Goal: Answer question/provide support: Share knowledge or assist other users

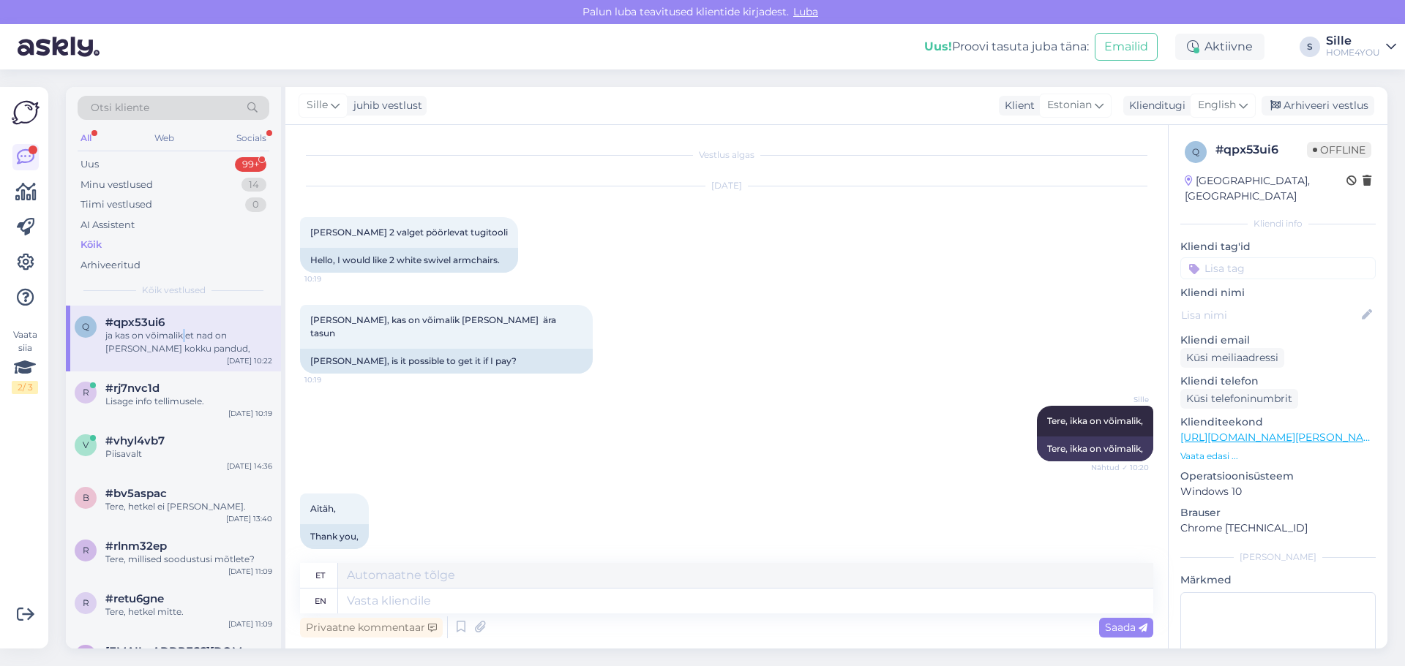
scroll to position [178, 0]
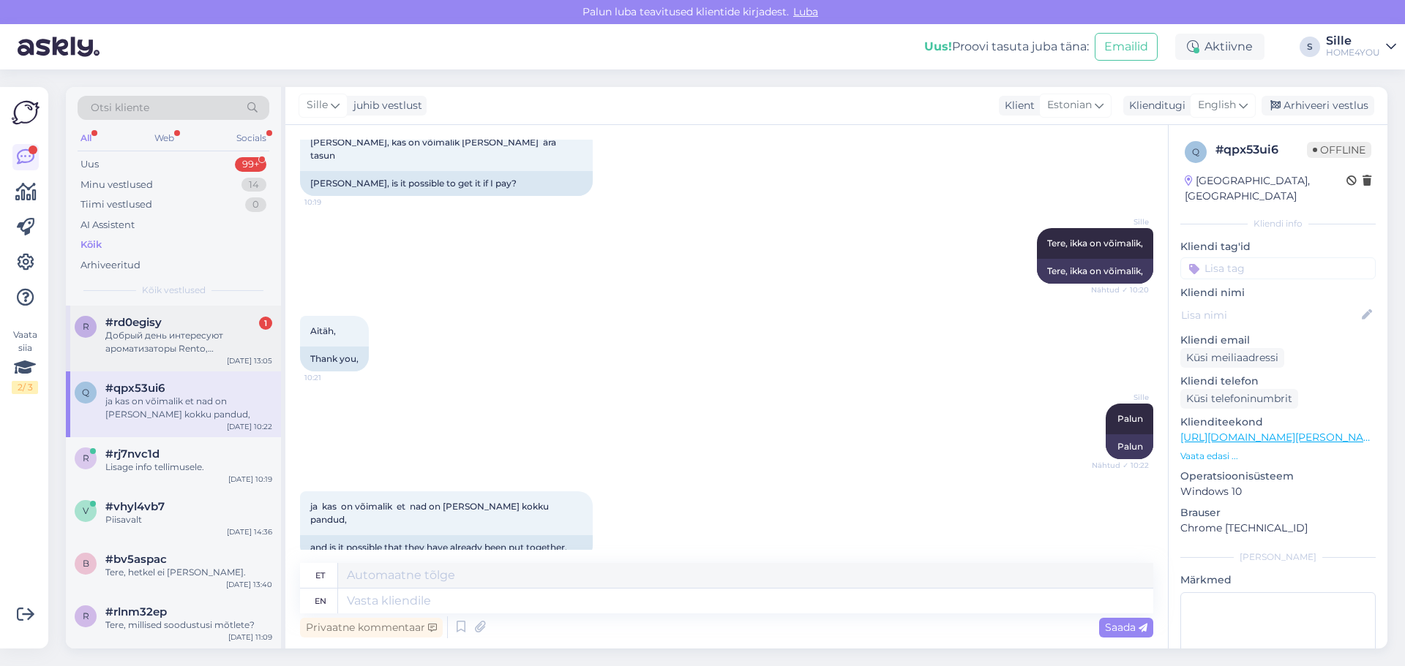
click at [153, 347] on div "Добрый день интересуют ароматизаторы Rento, концентрированные, в маленьких упак…" at bounding box center [188, 342] width 167 height 26
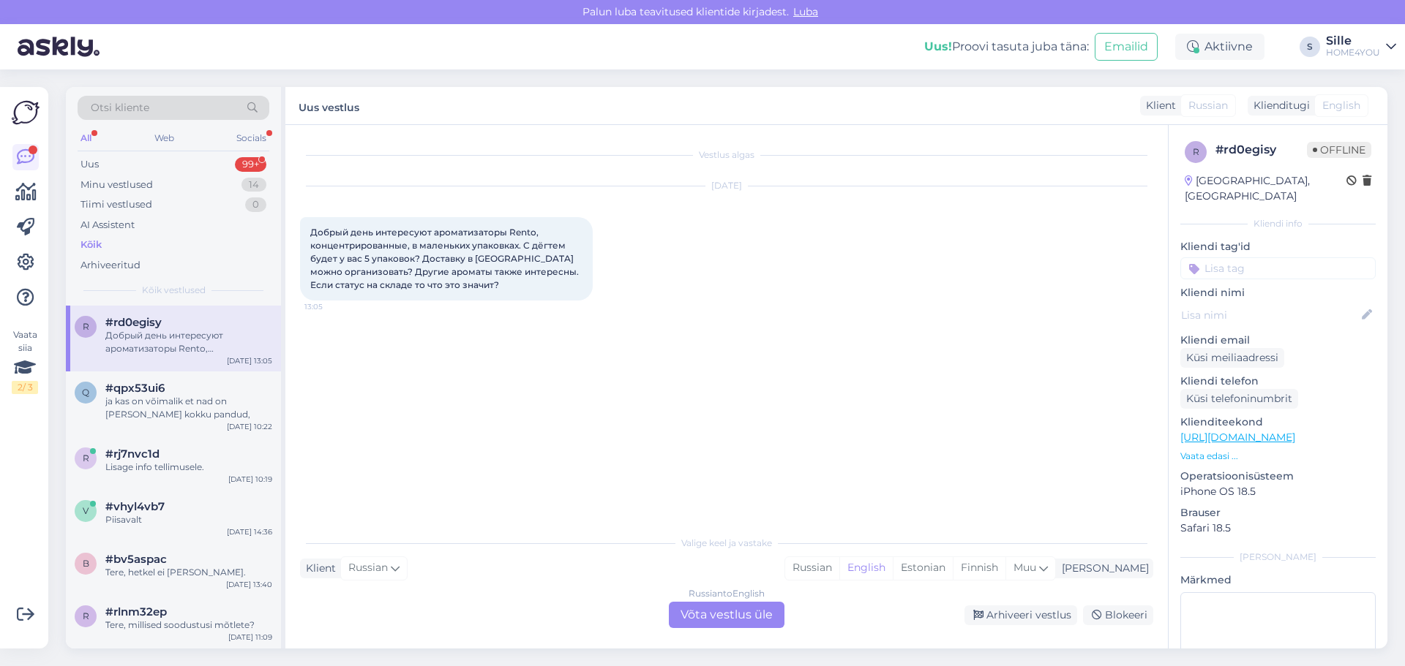
click at [716, 622] on div "Russian to English Võta vestlus üle" at bounding box center [727, 615] width 116 height 26
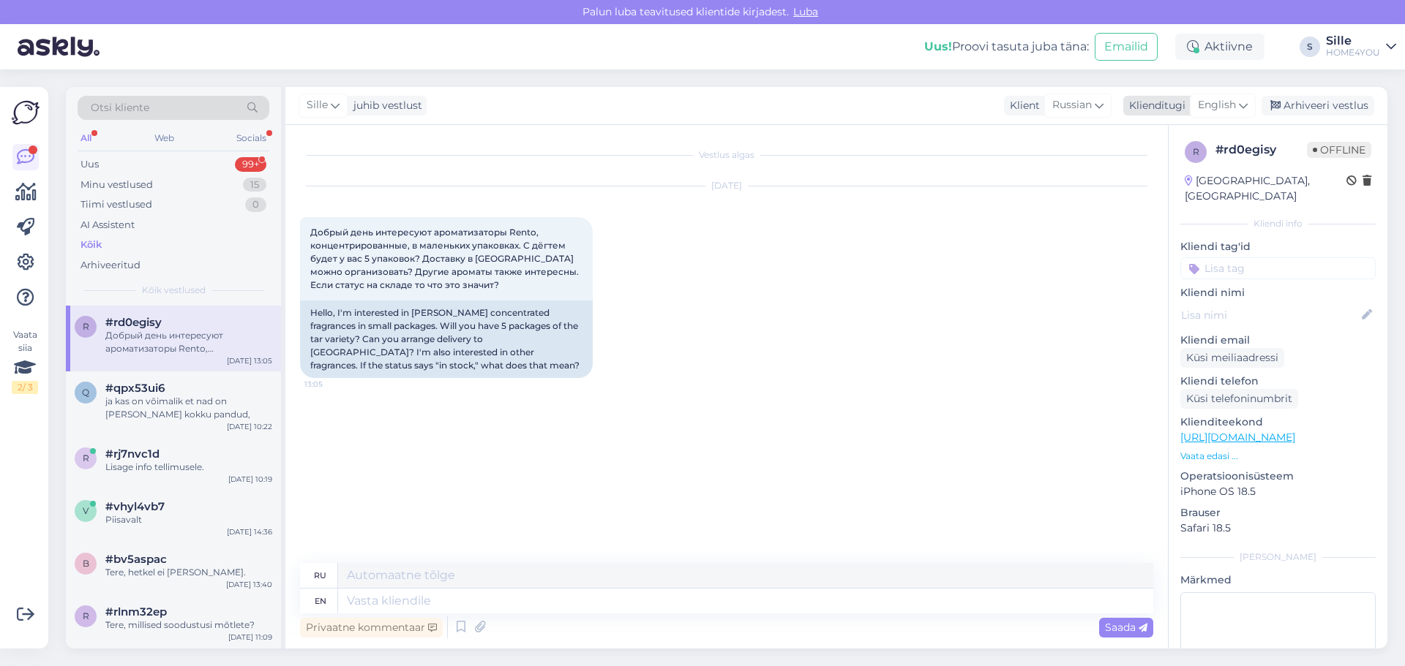
click at [1213, 106] on span "English" at bounding box center [1217, 105] width 38 height 16
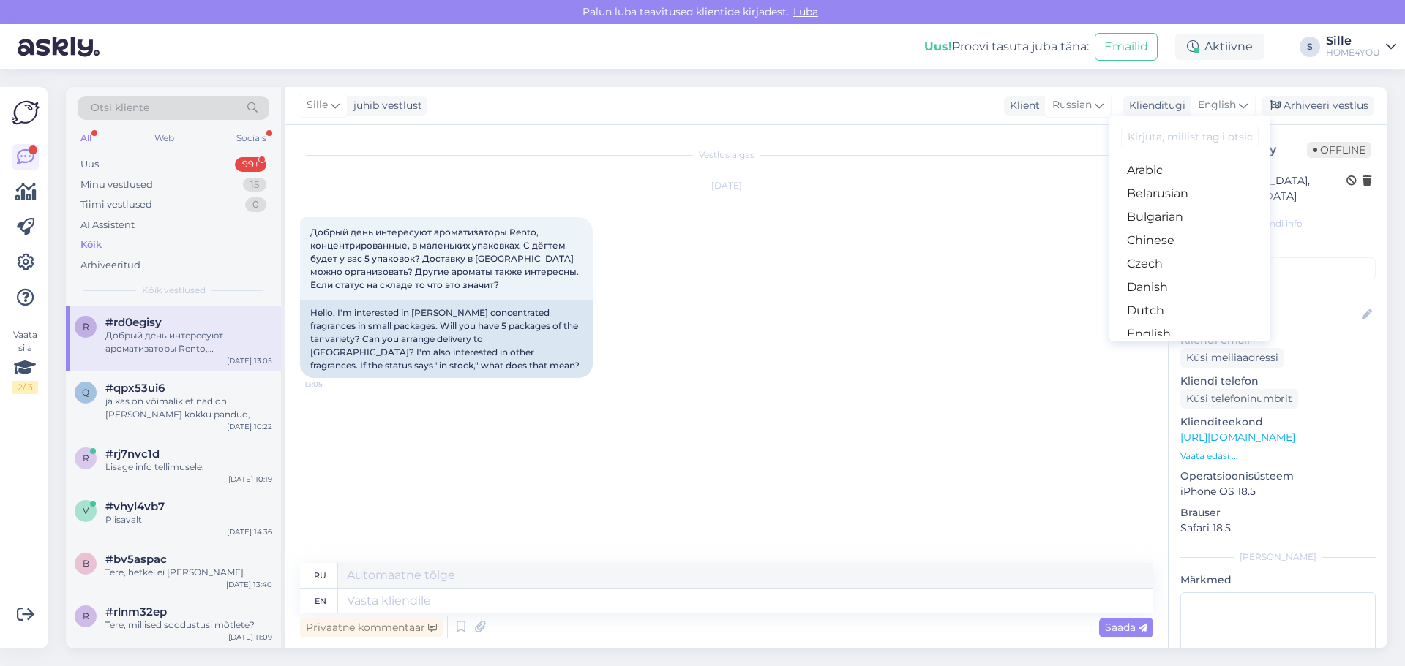
click at [1163, 346] on link "Estonian" at bounding box center [1189, 357] width 161 height 23
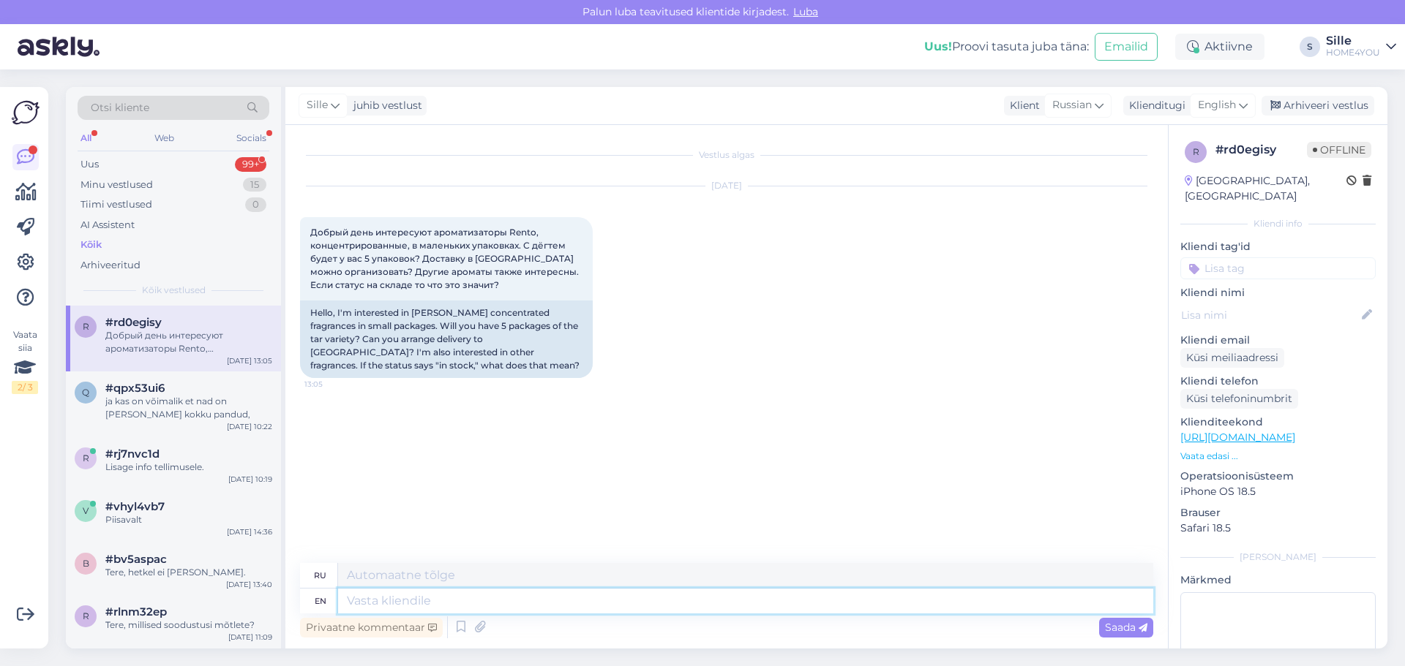
click at [565, 593] on textarea at bounding box center [745, 601] width 815 height 25
click at [528, 611] on textarea at bounding box center [745, 601] width 815 height 25
type textarea "Tere,"
type textarea "Привет"
type textarea "Tere,"
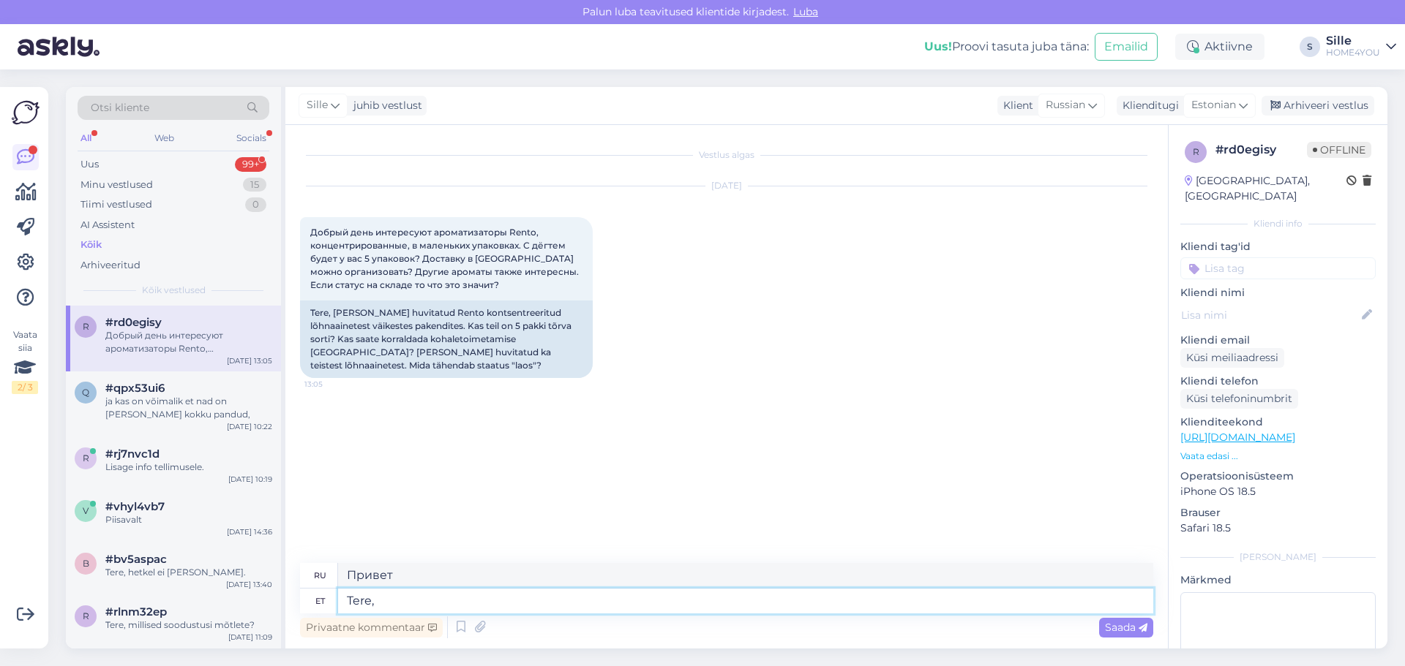
type textarea "Привет,"
type textarea "Tere, Tart"
type textarea "Привет, Тарт"
type textarea "Tere, [GEOGRAPHIC_DATA]"
type textarea "Привет, [GEOGRAPHIC_DATA]"
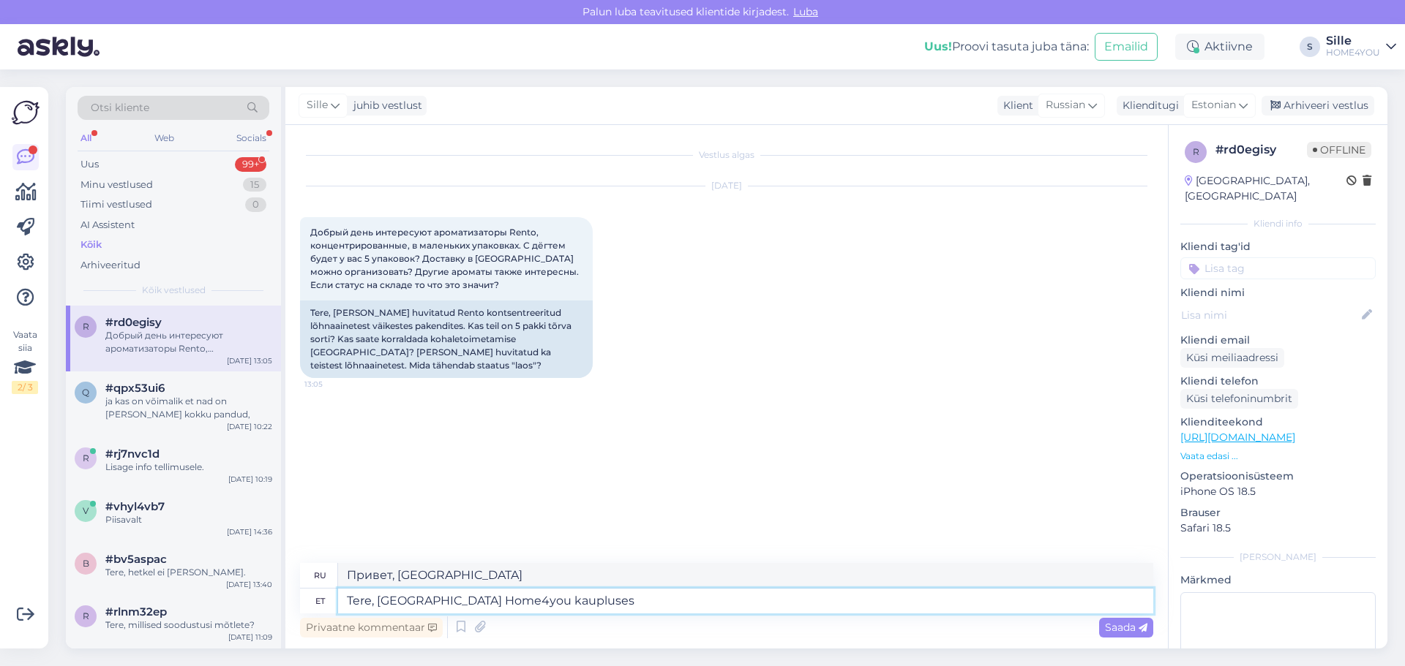
type textarea "Tere, [GEOGRAPHIC_DATA] Home4you kaupluses"
type textarea "Здравствуйте, магазин Home4you в [GEOGRAPHIC_DATA]"
type textarea "Tere, [GEOGRAPHIC_DATA] Home4you kaupluses on s"
type textarea "Здравствуйте, в магазине Home4you в [GEOGRAPHIC_DATA] есть"
type textarea "Tere, [GEOGRAPHIC_DATA] Home4you kaupluses on soovitud k"
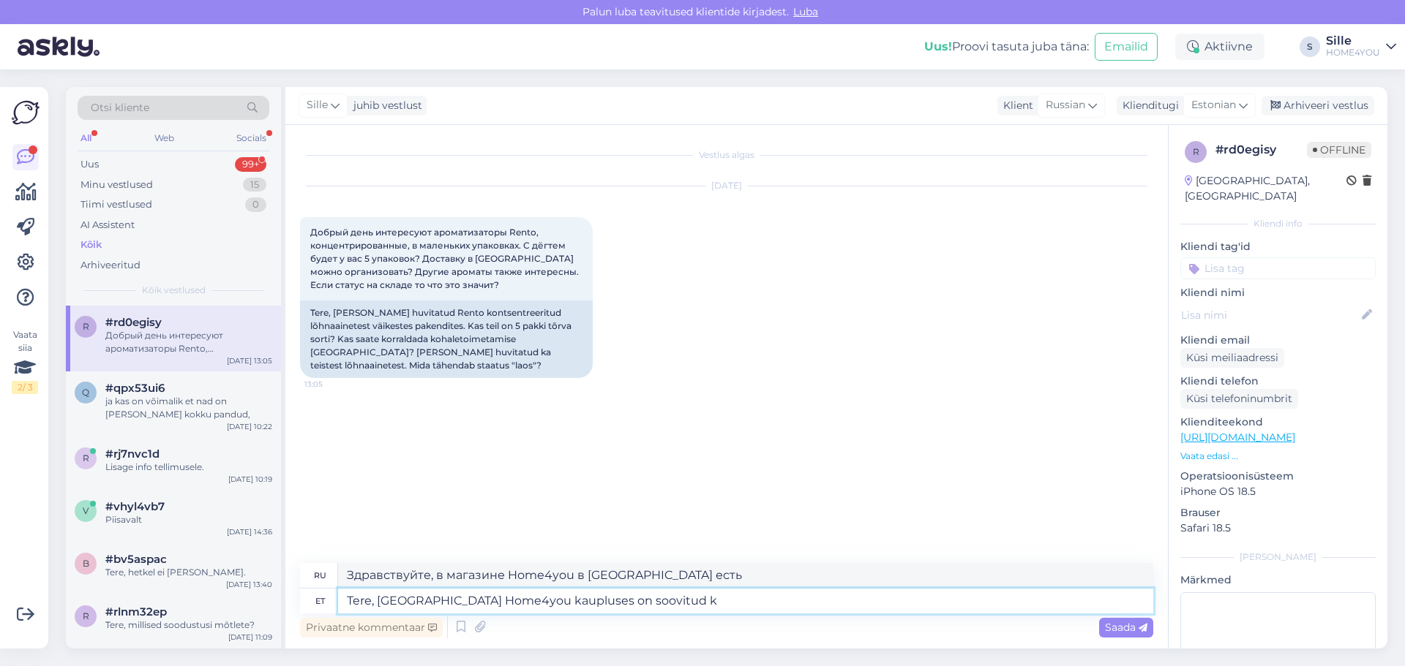
type textarea "Здравствуйте, нужный вам товар есть в наличии в магазине Home4you в [GEOGRAPHIC…"
type textarea "Tere, [GEOGRAPHIC_DATA] Home4you kaupluses on soovitud kogus, p"
type textarea "Здравствуйте, в магазине Home4you в [GEOGRAPHIC_DATA] есть необходимое количест…"
type textarea "Tere, [GEOGRAPHIC_DATA] Home4you kaupluses on soovitud kogus, pal"
type textarea "Здравствуйте, в магазине Home4you в [GEOGRAPHIC_DATA] есть нужное вам количеств…"
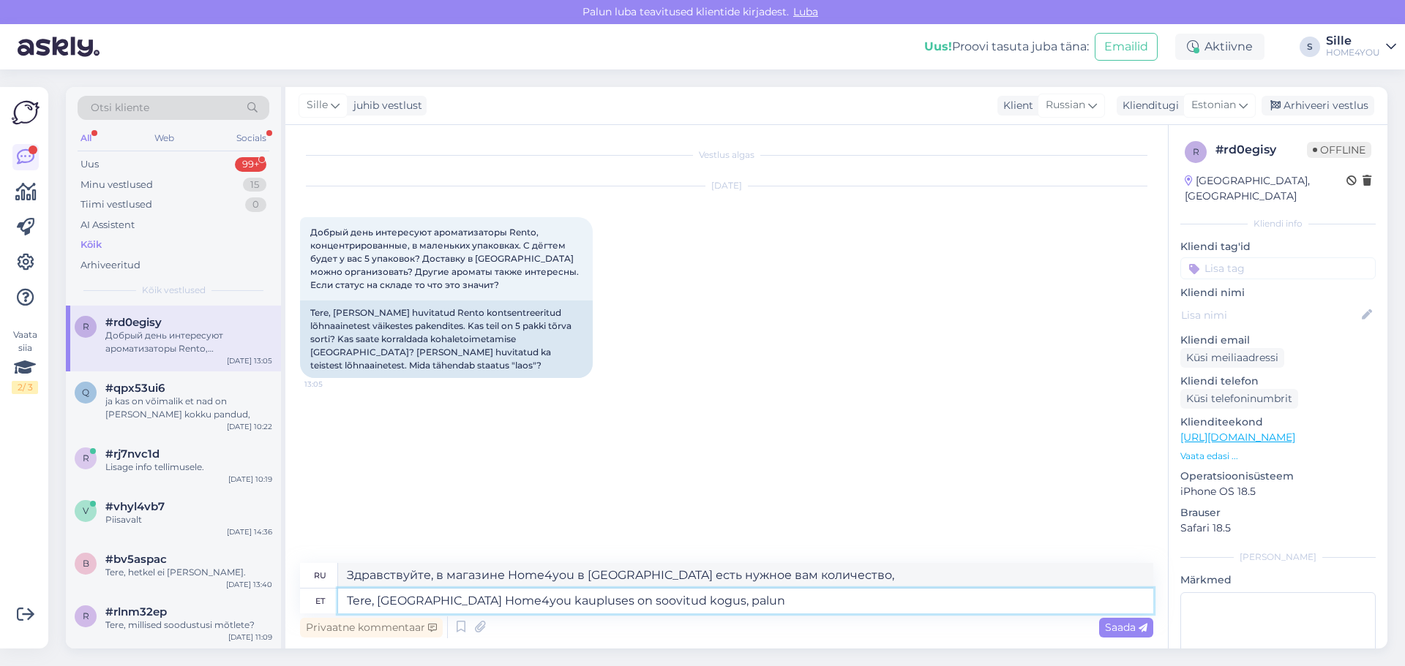
type textarea "Tere, [GEOGRAPHIC_DATA] Home4you kaupluses on soovitud kogus, palun v"
type textarea "Здравствуйте, в магазине Home4you в [GEOGRAPHIC_DATA] есть необходимое количест…"
type textarea "Tere, [GEOGRAPHIC_DATA] Home4you kaupluses on soovitud kogus, palun võtke"
type textarea "Здравствуйте, в магазине Home4you в [GEOGRAPHIC_DATA] есть нужное вам количеств…"
type textarea "Tere, [GEOGRAPHIC_DATA] Home4you kaupluses on soovitud kogus, palun võtke"
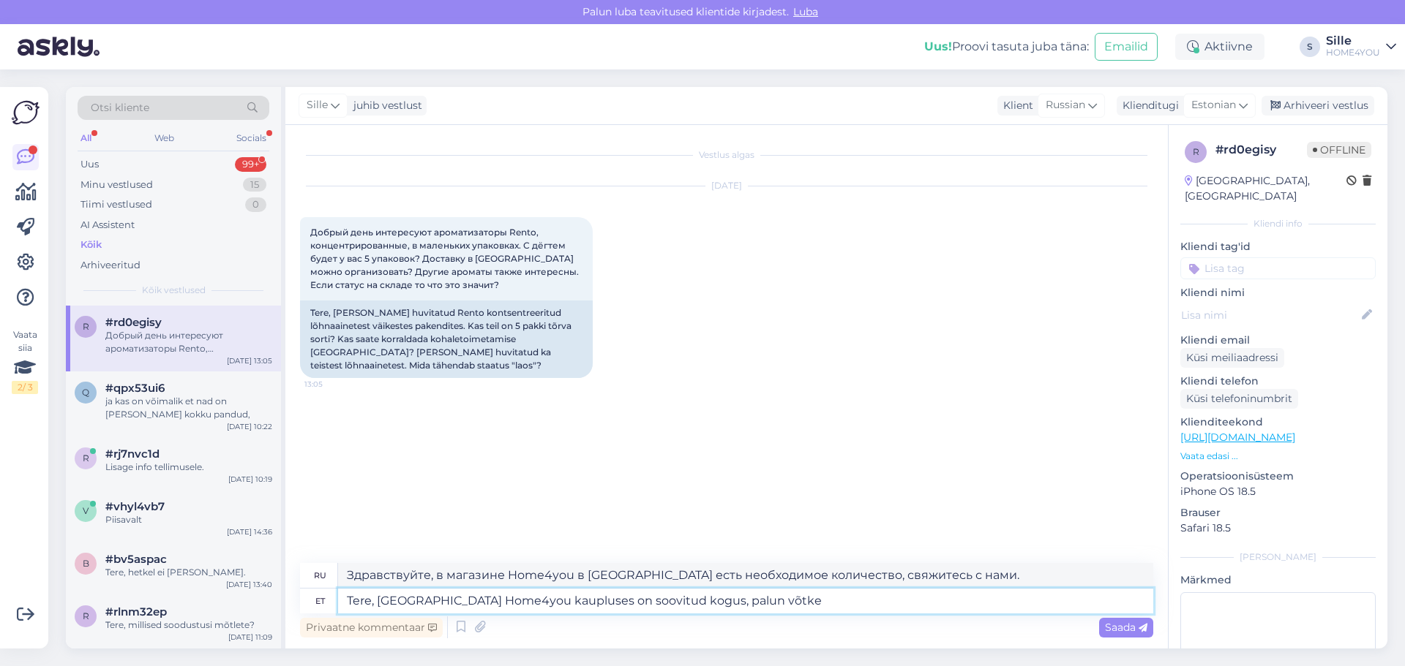
type textarea "Здравствуйте, в магазине Home4you в [GEOGRAPHIC_DATA] есть нужное вам количеств…"
type textarea "Tere, [GEOGRAPHIC_DATA] Home4you kaupluses on soovitud kogus, palun võtke ühend…"
type textarea "Здравствуйте, в магазине Home4you в [GEOGRAPHIC_DATA] есть необходимое количест…"
type textarea "Tere, [GEOGRAPHIC_DATA] Home4you kaupluses on soovitud kogus, palun võtke ühend…"
type textarea "Здравствуйте, в магазине Home4you в [GEOGRAPHIC_DATA] есть нужное вам количеств…"
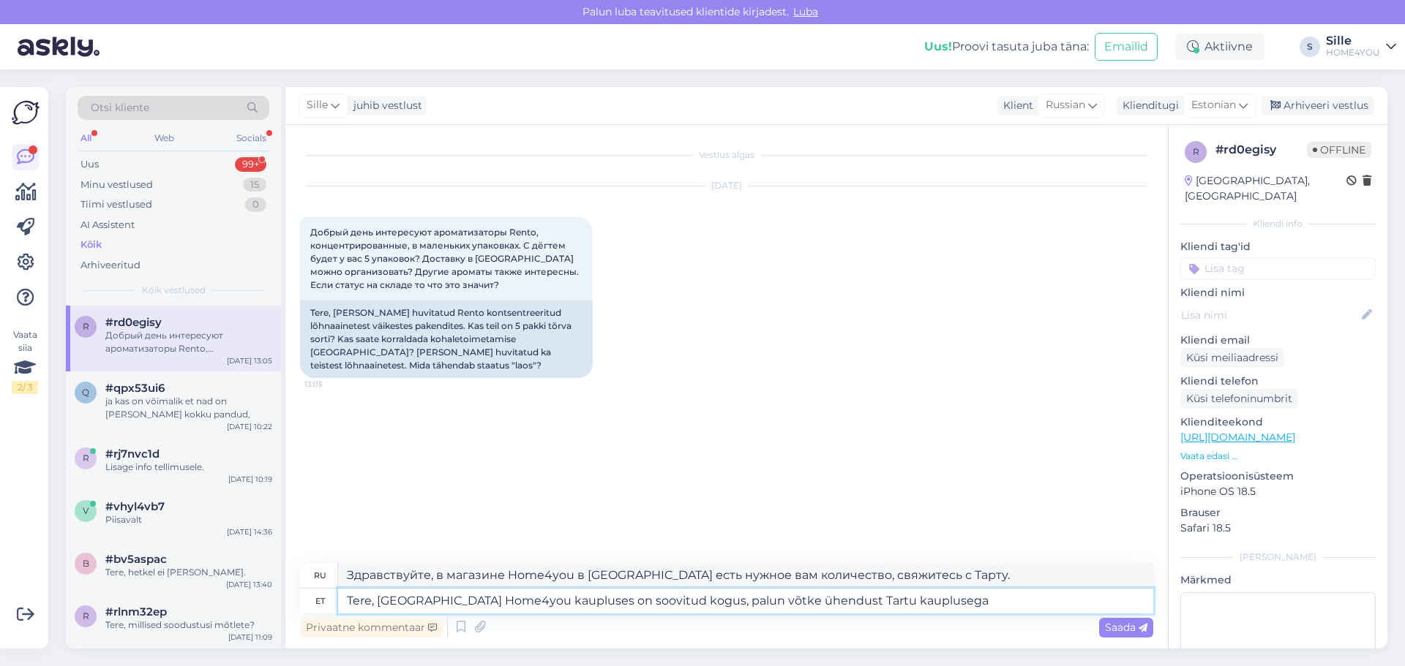
type textarea "Tere, [GEOGRAPHIC_DATA] Home4you kaupluses on soovitud kogus, palun võtke ühend…"
type textarea "Здравствуйте, в магазине Home4you в [GEOGRAPHIC_DATA] есть необходимое количест…"
type textarea "Tere, [GEOGRAPHIC_DATA] Home4you kaupluses on soovitud kogus, palun võtke ühend…"
type textarea "Здравствуйте, в магазине Home4you в [GEOGRAPHIC_DATA] есть необходимое количест…"
type textarea "Tere, [GEOGRAPHIC_DATA] Home4you kaupluses on soovitud kogus, palun võtke ühend…"
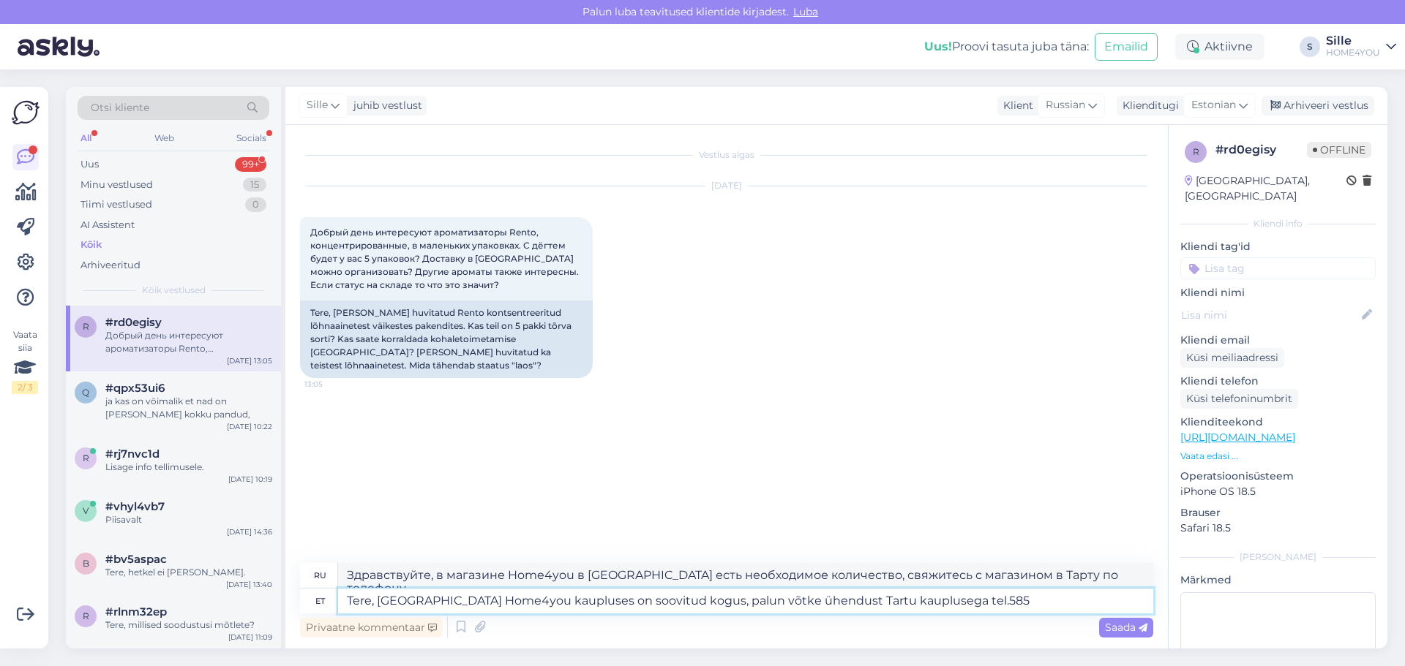
type textarea "Здравствуйте, в магазине Home4you в [GEOGRAPHIC_DATA] есть необходимое количест…"
type textarea "Tere, [GEOGRAPHIC_DATA] Home4you kaupluses on soovitud kogus, palun võtke ühend…"
type textarea "Здравствуйте, в магазине Home4you в [GEOGRAPHIC_DATA] есть необходимое количест…"
type textarea "Tere, [GEOGRAPHIC_DATA] Home4you kaupluses on soovitud kogus, palun võtke ühend…"
type textarea "Здравствуйте, в магазине Home4you в [GEOGRAPHIC_DATA] есть необходимое количест…"
